Goal: Task Accomplishment & Management: Complete application form

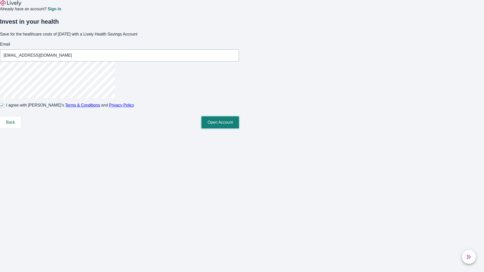
click at [239, 129] on button "Open Account" at bounding box center [220, 122] width 38 height 12
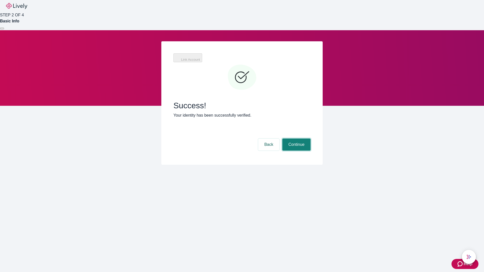
click at [296, 139] on button "Continue" at bounding box center [296, 145] width 28 height 12
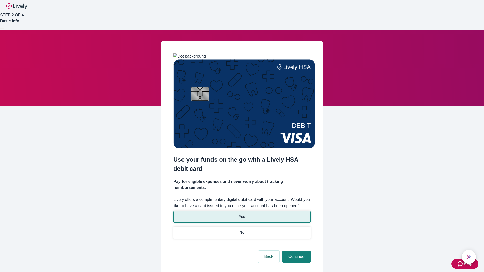
click at [242, 214] on p "Yes" at bounding box center [242, 216] width 6 height 5
click at [296, 251] on button "Continue" at bounding box center [296, 257] width 28 height 12
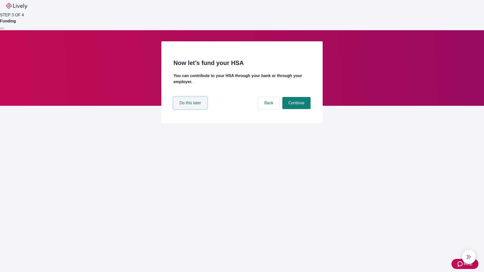
click at [191, 109] on button "Do this later" at bounding box center [190, 103] width 34 height 12
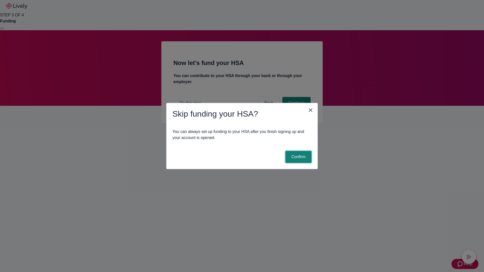
click at [298, 157] on button "Confirm" at bounding box center [298, 157] width 26 height 12
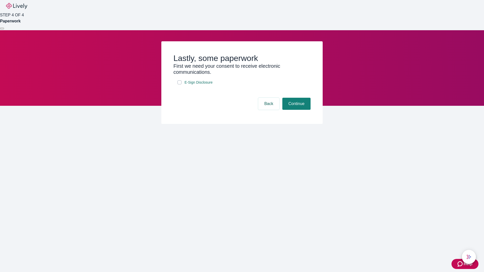
click at [179, 84] on input "E-Sign Disclosure" at bounding box center [179, 82] width 4 height 4
checkbox input "true"
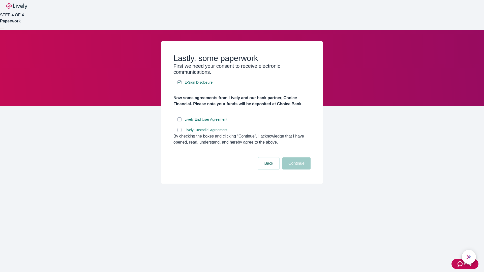
click at [179, 122] on input "Lively End User Agreement" at bounding box center [179, 119] width 4 height 4
checkbox input "true"
click at [179, 132] on input "Lively Custodial Agreement" at bounding box center [179, 130] width 4 height 4
checkbox input "true"
click at [296, 170] on button "Continue" at bounding box center [296, 164] width 28 height 12
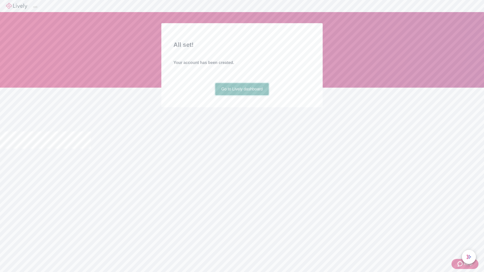
click at [242, 95] on link "Go to Lively dashboard" at bounding box center [242, 89] width 54 height 12
